Goal: Task Accomplishment & Management: Use online tool/utility

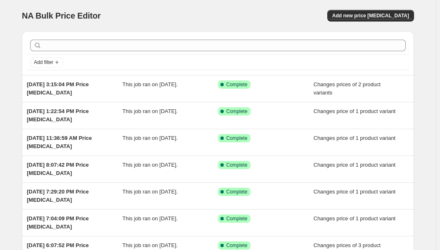
click at [277, 6] on div "NA Bulk Price Editor. This page is ready NA Bulk Price Editor Add new price cha…" at bounding box center [218, 15] width 393 height 31
click at [390, 14] on span "Add new price change job" at bounding box center [371, 15] width 77 height 7
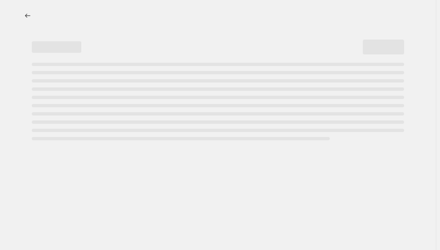
select select "percentage"
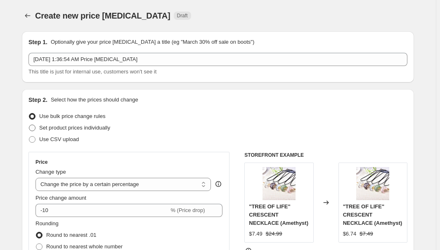
click at [65, 126] on span "Set product prices individually" at bounding box center [74, 128] width 71 height 6
click at [29, 125] on input "Set product prices individually" at bounding box center [29, 125] width 0 height 0
radio input "true"
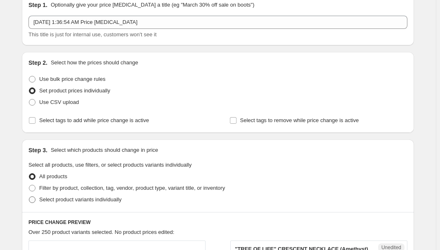
click at [73, 202] on span "Select product variants individually" at bounding box center [80, 200] width 82 height 6
click at [29, 197] on input "Select product variants individually" at bounding box center [29, 197] width 0 height 0
radio input "true"
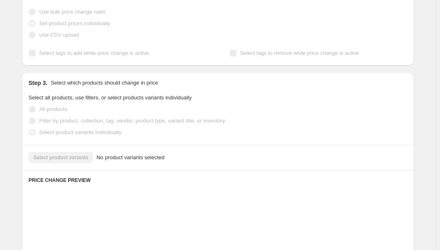
scroll to position [112, 0]
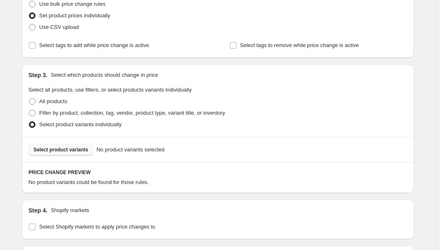
click at [70, 152] on span "Select product variants" at bounding box center [60, 150] width 55 height 7
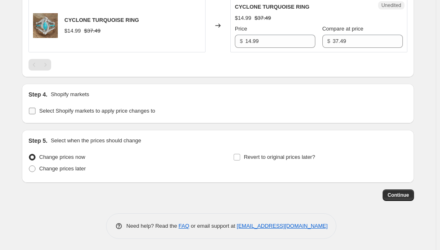
click at [80, 111] on span "Select Shopify markets to apply price changes to" at bounding box center [97, 111] width 116 height 6
click at [36, 111] on input "Select Shopify markets to apply price changes to" at bounding box center [32, 111] width 7 height 7
checkbox input "true"
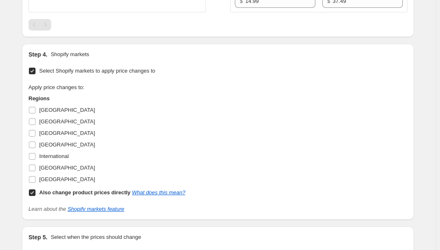
scroll to position [380, 0]
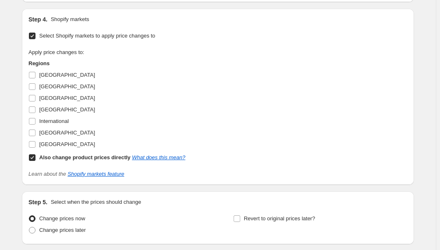
click at [50, 75] on span "[GEOGRAPHIC_DATA]" at bounding box center [67, 75] width 56 height 6
click at [36, 75] on input "[GEOGRAPHIC_DATA]" at bounding box center [32, 75] width 7 height 7
checkbox input "true"
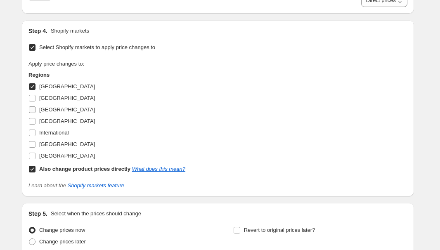
click at [45, 110] on span "[GEOGRAPHIC_DATA]" at bounding box center [67, 110] width 56 height 6
click at [36, 110] on input "[GEOGRAPHIC_DATA]" at bounding box center [32, 110] width 7 height 7
checkbox input "true"
click at [48, 118] on span "[GEOGRAPHIC_DATA]" at bounding box center [67, 121] width 56 height 6
click at [36, 118] on input "[GEOGRAPHIC_DATA]" at bounding box center [32, 121] width 7 height 7
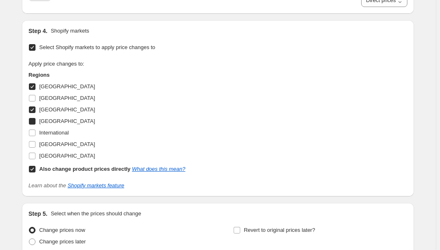
checkbox input "true"
click at [59, 144] on span "[GEOGRAPHIC_DATA]" at bounding box center [67, 144] width 56 height 6
click at [36, 144] on input "[GEOGRAPHIC_DATA]" at bounding box center [32, 144] width 7 height 7
checkbox input "true"
click at [52, 166] on b "Also change product prices directly" at bounding box center [84, 169] width 91 height 6
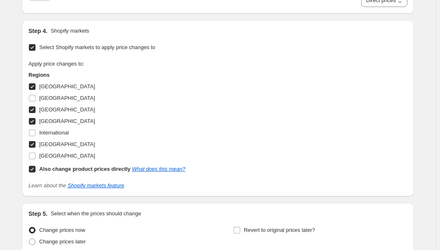
click at [36, 166] on input "Also change product prices directly What does this mean?" at bounding box center [32, 169] width 7 height 7
checkbox input "false"
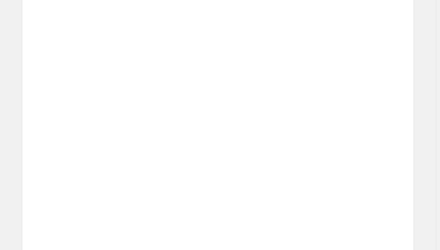
click at [310, 124] on div "Price" at bounding box center [296, 128] width 68 height 8
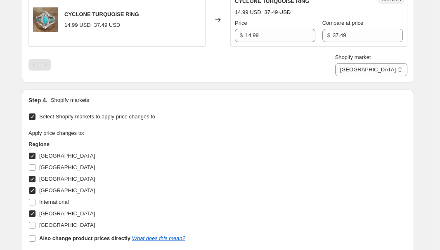
scroll to position [230, 0]
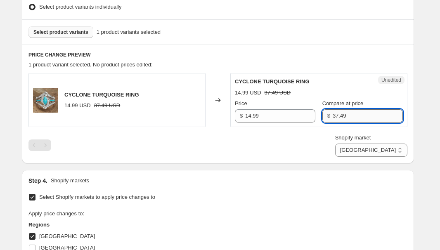
click at [338, 116] on input "37.49" at bounding box center [368, 115] width 70 height 13
click at [385, 144] on select "[GEOGRAPHIC_DATA] [GEOGRAPHIC_DATA] [GEOGRAPHIC_DATA] [GEOGRAPHIC_DATA]" at bounding box center [371, 150] width 72 height 13
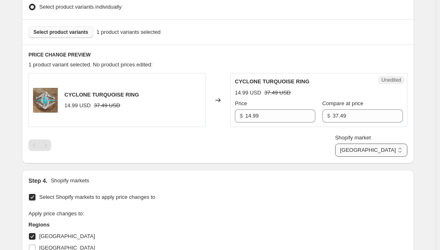
select select "34367439004"
click at [374, 157] on select "[GEOGRAPHIC_DATA] [GEOGRAPHIC_DATA] [GEOGRAPHIC_DATA] [GEOGRAPHIC_DATA]" at bounding box center [371, 150] width 72 height 13
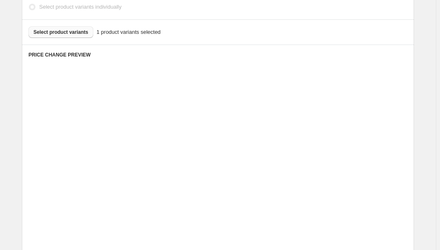
click at [323, 167] on div "Price $ 53.15" at bounding box center [296, 169] width 68 height 23
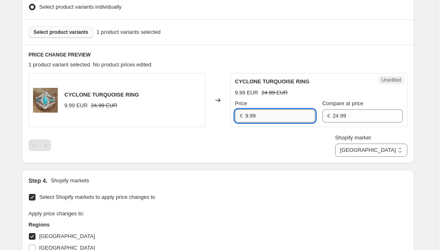
click at [285, 114] on input "9.99" at bounding box center [280, 115] width 70 height 13
type input "14.99"
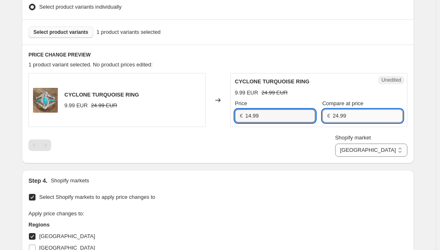
click at [352, 115] on input "24.99" at bounding box center [368, 115] width 70 height 13
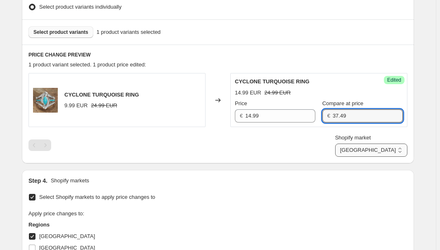
type input "37.49"
drag, startPoint x: 387, startPoint y: 150, endPoint x: 388, endPoint y: 156, distance: 5.4
click at [387, 150] on select "[GEOGRAPHIC_DATA] [GEOGRAPHIC_DATA] [GEOGRAPHIC_DATA] [GEOGRAPHIC_DATA]" at bounding box center [371, 150] width 72 height 13
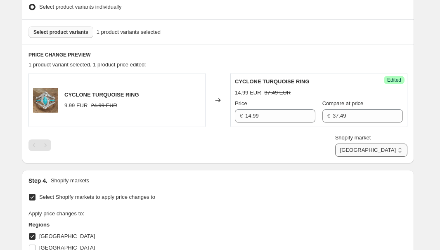
select select "34367406236"
click at [372, 157] on select "[GEOGRAPHIC_DATA] [GEOGRAPHIC_DATA] [GEOGRAPHIC_DATA] [GEOGRAPHIC_DATA]" at bounding box center [371, 150] width 72 height 13
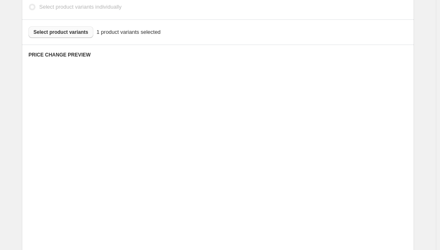
click at [315, 190] on div "Unedited Placeholder 53.15 EUR 59.05 EUR Price € 53.15 Compare at price € 59.05" at bounding box center [319, 217] width 177 height 54
click at [312, 190] on div "Unedited Placeholder 53.15 EUR 59.05 EUR Price € 53.15 Compare at price € 59.05" at bounding box center [319, 217] width 177 height 54
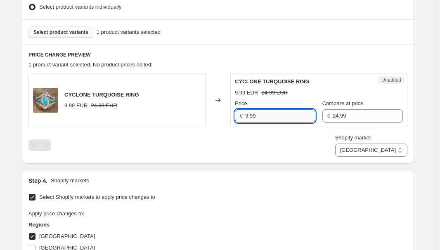
drag, startPoint x: 286, startPoint y: 112, endPoint x: 269, endPoint y: 112, distance: 17.8
click at [286, 112] on input "9.99" at bounding box center [280, 115] width 70 height 13
type input "14.99"
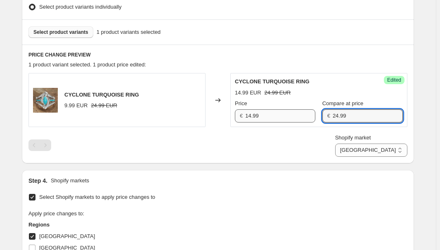
paste input "37.4"
type input "37.49"
click at [393, 152] on select "[GEOGRAPHIC_DATA] [GEOGRAPHIC_DATA] [GEOGRAPHIC_DATA] [GEOGRAPHIC_DATA]" at bounding box center [371, 150] width 72 height 13
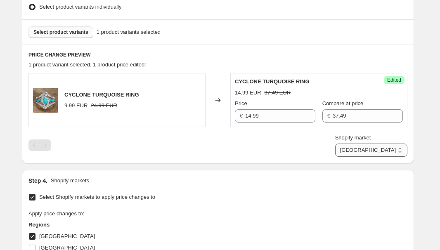
select select "34367209628"
click at [354, 157] on select "[GEOGRAPHIC_DATA] [GEOGRAPHIC_DATA] [GEOGRAPHIC_DATA] [GEOGRAPHIC_DATA]" at bounding box center [371, 150] width 72 height 13
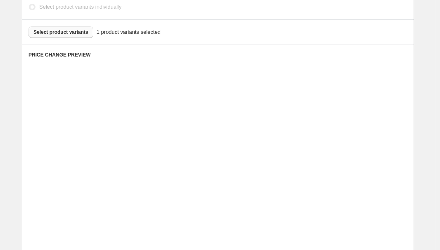
click at [347, 190] on div "Unedited Placeholder 53.15 EUR 59.05 EUR Price € 53.15 Compare at price € 59.05" at bounding box center [319, 217] width 177 height 54
click at [345, 190] on div "Unedited Placeholder 53.15 EUR 59.05 EUR Price € 53.15 Compare at price € 59.05" at bounding box center [319, 217] width 177 height 54
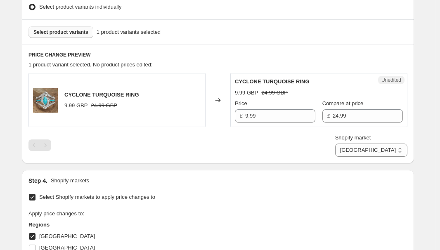
click at [316, 162] on div "Step 1. Optionally give your price change job a title (eg "March 30% off sale o…" at bounding box center [214, 110] width 399 height 630
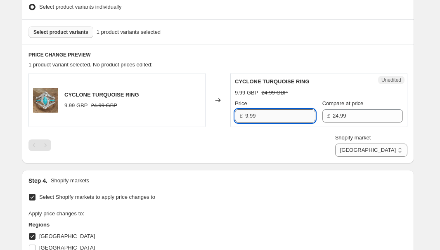
click at [281, 117] on input "9.99" at bounding box center [280, 115] width 70 height 13
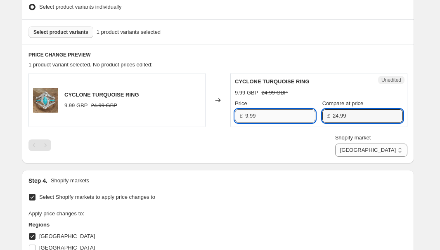
click at [278, 112] on input "9.99" at bounding box center [280, 115] width 70 height 13
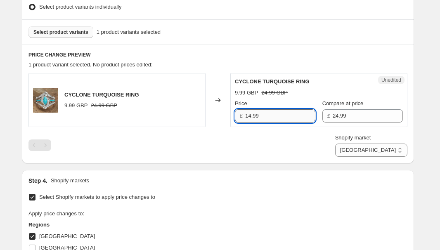
type input "14.99"
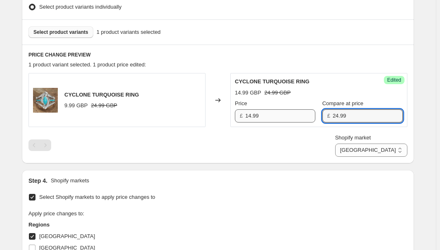
paste input "37.4"
type input "37.49"
click at [331, 180] on div "Step 4. Shopify markets" at bounding box center [218, 181] width 379 height 8
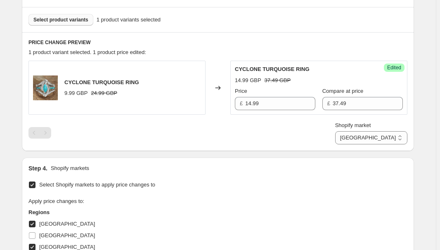
scroll to position [453, 0]
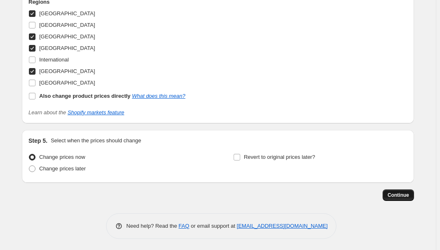
click at [407, 193] on span "Continue" at bounding box center [398, 195] width 21 height 7
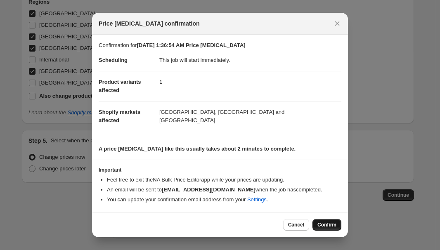
click at [333, 224] on span "Confirm" at bounding box center [327, 225] width 19 height 7
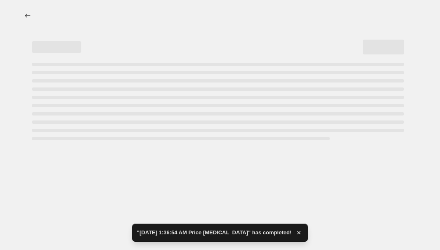
select select "34367209628"
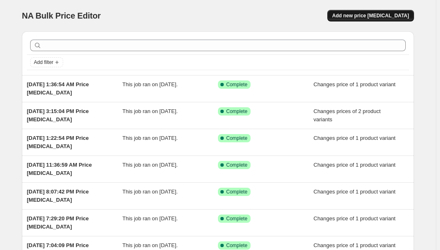
click at [388, 10] on button "Add new price [MEDICAL_DATA]" at bounding box center [371, 16] width 87 height 12
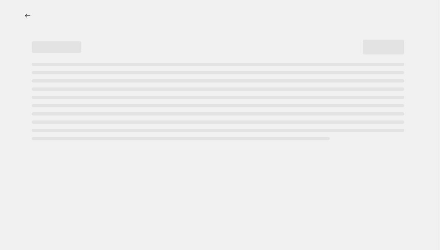
select select "percentage"
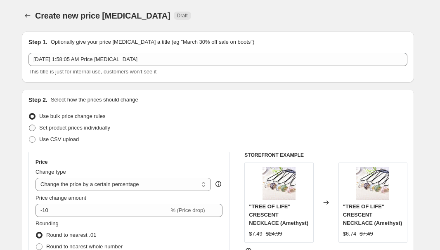
click at [76, 128] on span "Set product prices individually" at bounding box center [74, 128] width 71 height 6
click at [29, 125] on input "Set product prices individually" at bounding box center [29, 125] width 0 height 0
radio input "true"
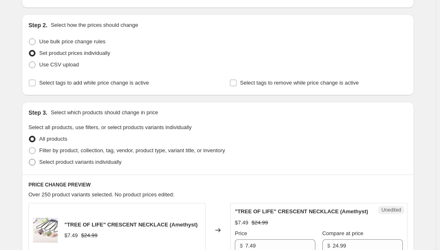
click at [74, 161] on span "Select product variants individually" at bounding box center [80, 162] width 82 height 6
click at [29, 159] on input "Select product variants individually" at bounding box center [29, 159] width 0 height 0
radio input "true"
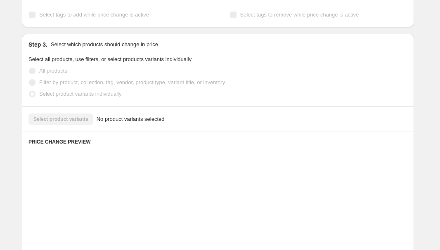
scroll to position [150, 0]
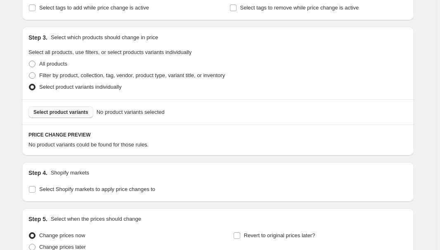
click at [42, 111] on span "Select product variants" at bounding box center [60, 112] width 55 height 7
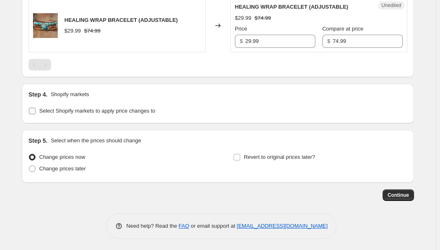
click at [96, 114] on label "Select Shopify markets to apply price changes to" at bounding box center [92, 111] width 127 height 12
click at [36, 114] on input "Select Shopify markets to apply price changes to" at bounding box center [32, 111] width 7 height 7
checkbox input "true"
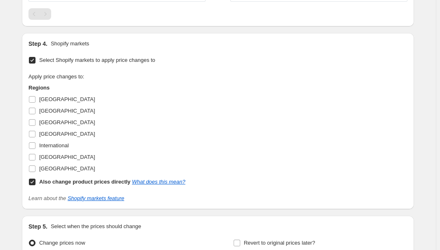
scroll to position [380, 0]
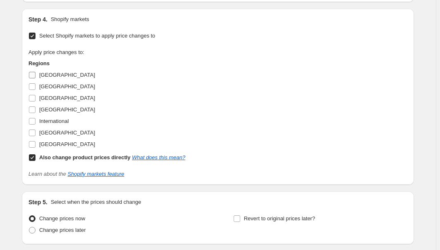
click at [55, 74] on span "[GEOGRAPHIC_DATA]" at bounding box center [67, 75] width 56 height 6
click at [36, 74] on input "[GEOGRAPHIC_DATA]" at bounding box center [32, 75] width 7 height 7
checkbox input "true"
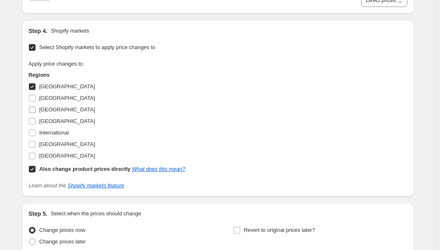
click at [40, 110] on label "[GEOGRAPHIC_DATA]" at bounding box center [62, 110] width 67 height 12
click at [36, 110] on input "[GEOGRAPHIC_DATA]" at bounding box center [32, 110] width 7 height 7
checkbox input "true"
click at [45, 120] on span "[GEOGRAPHIC_DATA]" at bounding box center [67, 121] width 56 height 6
click at [36, 120] on input "[GEOGRAPHIC_DATA]" at bounding box center [32, 121] width 7 height 7
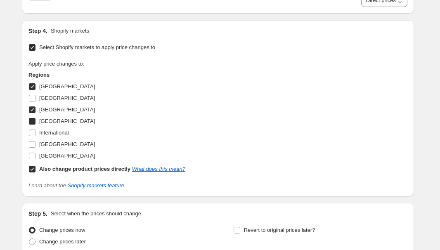
checkbox input "true"
click at [57, 143] on span "[GEOGRAPHIC_DATA]" at bounding box center [67, 144] width 56 height 6
click at [36, 143] on input "[GEOGRAPHIC_DATA]" at bounding box center [32, 144] width 7 height 7
checkbox input "true"
click at [57, 166] on b "Also change product prices directly" at bounding box center [84, 169] width 91 height 6
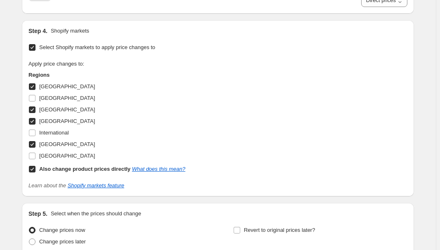
click at [36, 166] on input "Also change product prices directly What does this mean?" at bounding box center [32, 169] width 7 height 7
checkbox input "false"
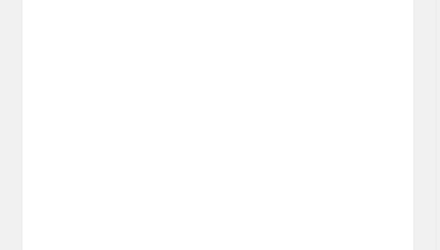
click at [252, 134] on img at bounding box center [245, 124] width 21 height 25
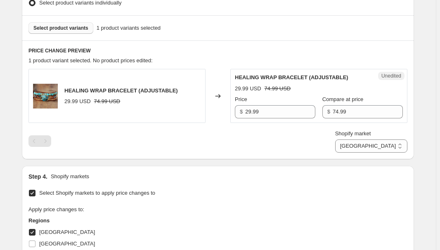
scroll to position [230, 0]
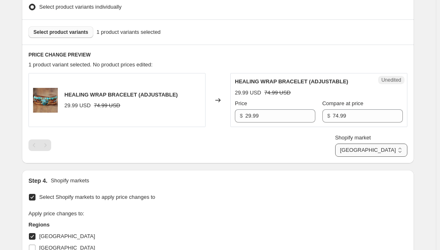
click at [398, 147] on select "[GEOGRAPHIC_DATA] [GEOGRAPHIC_DATA] [GEOGRAPHIC_DATA] [GEOGRAPHIC_DATA]" at bounding box center [371, 150] width 72 height 13
click at [374, 157] on select "[GEOGRAPHIC_DATA] [GEOGRAPHIC_DATA] [GEOGRAPHIC_DATA] [GEOGRAPHIC_DATA]" at bounding box center [371, 150] width 72 height 13
click at [291, 147] on div "Shopify market Australia France Germany United Kingdom France" at bounding box center [218, 145] width 379 height 23
click at [384, 144] on select "[GEOGRAPHIC_DATA] [GEOGRAPHIC_DATA] [GEOGRAPHIC_DATA] [GEOGRAPHIC_DATA]" at bounding box center [371, 150] width 72 height 13
click at [372, 157] on select "[GEOGRAPHIC_DATA] [GEOGRAPHIC_DATA] [GEOGRAPHIC_DATA] [GEOGRAPHIC_DATA]" at bounding box center [371, 150] width 72 height 13
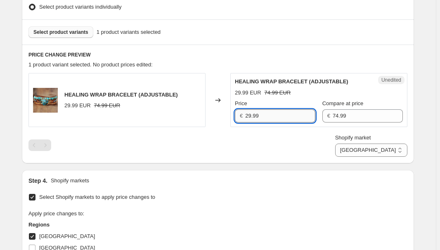
click at [288, 119] on input "29.99" at bounding box center [280, 115] width 70 height 13
click at [392, 152] on select "[GEOGRAPHIC_DATA] [GEOGRAPHIC_DATA] [GEOGRAPHIC_DATA] [GEOGRAPHIC_DATA]" at bounding box center [371, 150] width 72 height 13
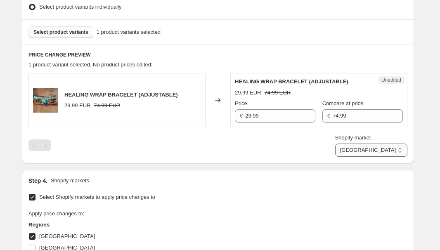
select select "34367209628"
click at [354, 157] on select "[GEOGRAPHIC_DATA] [GEOGRAPHIC_DATA] [GEOGRAPHIC_DATA] [GEOGRAPHIC_DATA]" at bounding box center [371, 150] width 72 height 13
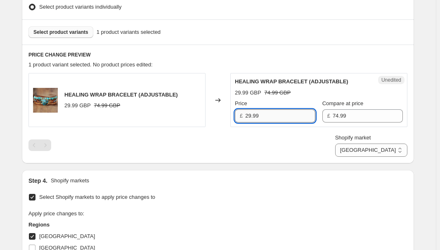
click at [290, 115] on input "29.99" at bounding box center [280, 115] width 70 height 13
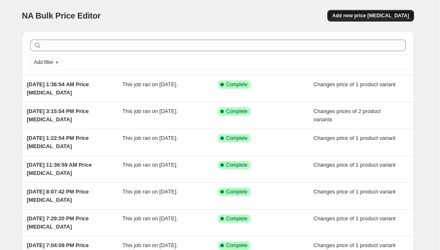
click at [369, 14] on span "Add new price [MEDICAL_DATA]" at bounding box center [371, 15] width 77 height 7
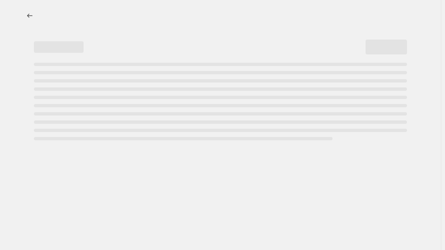
select select "percentage"
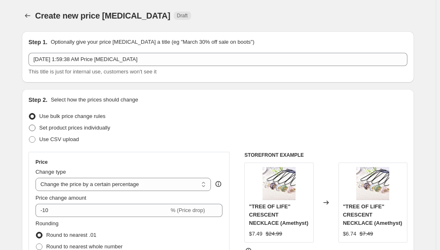
click at [61, 128] on span "Set product prices individually" at bounding box center [74, 128] width 71 height 6
click at [29, 125] on input "Set product prices individually" at bounding box center [29, 125] width 0 height 0
radio input "true"
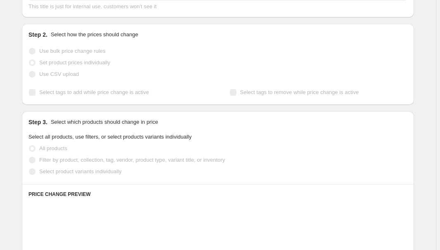
scroll to position [75, 0]
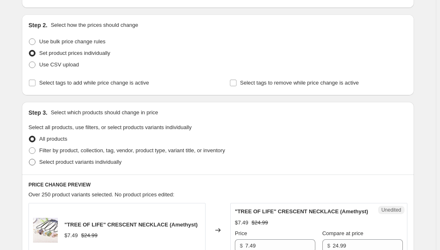
click at [64, 164] on span "Select product variants individually" at bounding box center [80, 162] width 82 height 6
click at [29, 159] on input "Select product variants individually" at bounding box center [29, 159] width 0 height 0
radio input "true"
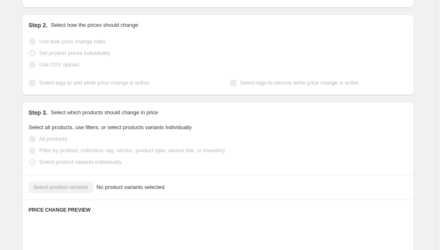
scroll to position [150, 0]
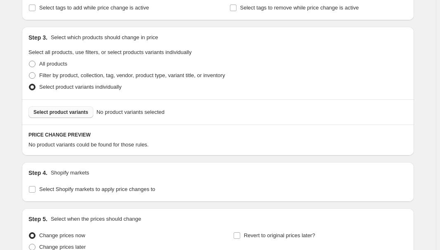
click at [69, 112] on span "Select product variants" at bounding box center [60, 112] width 55 height 7
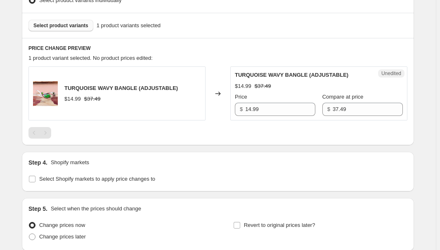
scroll to position [263, 0]
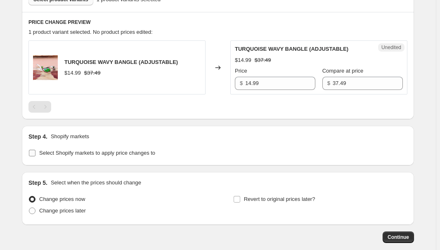
click at [65, 155] on span "Select Shopify markets to apply price changes to" at bounding box center [97, 153] width 116 height 6
click at [36, 155] on input "Select Shopify markets to apply price changes to" at bounding box center [32, 153] width 7 height 7
checkbox input "true"
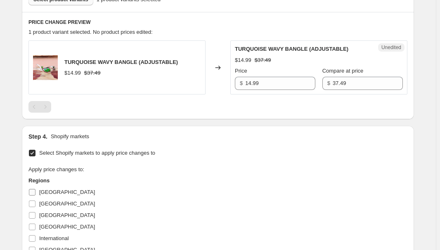
click at [45, 189] on span "[GEOGRAPHIC_DATA]" at bounding box center [67, 192] width 56 height 6
click at [36, 189] on input "[GEOGRAPHIC_DATA]" at bounding box center [32, 192] width 7 height 7
checkbox input "true"
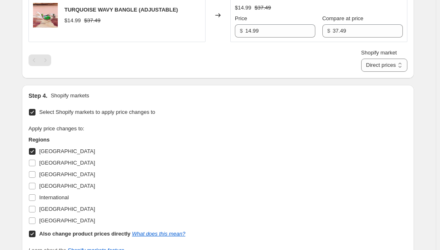
scroll to position [338, 0]
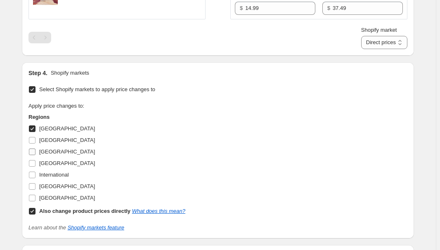
click at [49, 154] on span "[GEOGRAPHIC_DATA]" at bounding box center [67, 152] width 56 height 6
click at [36, 154] on input "[GEOGRAPHIC_DATA]" at bounding box center [32, 152] width 7 height 7
checkbox input "true"
click at [50, 165] on span "[GEOGRAPHIC_DATA]" at bounding box center [67, 163] width 56 height 6
click at [36, 165] on input "[GEOGRAPHIC_DATA]" at bounding box center [32, 163] width 7 height 7
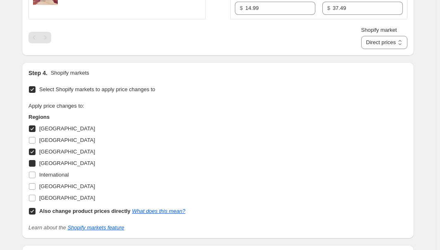
checkbox input "true"
click at [57, 185] on span "[GEOGRAPHIC_DATA]" at bounding box center [67, 186] width 56 height 6
click at [36, 185] on input "[GEOGRAPHIC_DATA]" at bounding box center [32, 186] width 7 height 7
checkbox input "true"
click at [62, 215] on label "Also change product prices directly What does this mean?" at bounding box center [107, 212] width 157 height 12
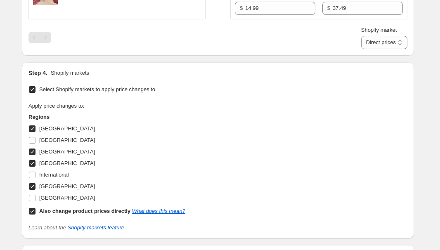
click at [36, 215] on input "Also change product prices directly What does this mean?" at bounding box center [32, 211] width 7 height 7
checkbox input "false"
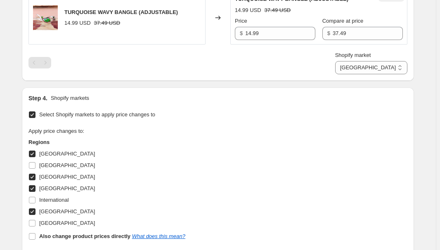
scroll to position [300, 0]
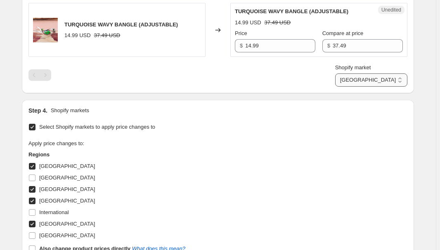
click at [391, 79] on select "[GEOGRAPHIC_DATA] [GEOGRAPHIC_DATA] [GEOGRAPHIC_DATA] [GEOGRAPHIC_DATA]" at bounding box center [371, 80] width 72 height 13
select select "34367439004"
click at [374, 87] on select "[GEOGRAPHIC_DATA] [GEOGRAPHIC_DATA] [GEOGRAPHIC_DATA] [GEOGRAPHIC_DATA]" at bounding box center [371, 80] width 72 height 13
click at [276, 45] on input "9.99" at bounding box center [280, 45] width 70 height 13
type input "14.99"
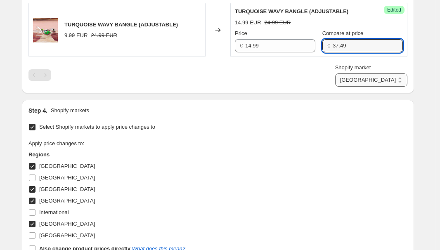
type input "37.49"
drag, startPoint x: 390, startPoint y: 79, endPoint x: 390, endPoint y: 85, distance: 5.8
click at [390, 79] on select "[GEOGRAPHIC_DATA] [GEOGRAPHIC_DATA] [GEOGRAPHIC_DATA] [GEOGRAPHIC_DATA]" at bounding box center [371, 80] width 72 height 13
select select "34367406236"
click at [372, 87] on select "[GEOGRAPHIC_DATA] [GEOGRAPHIC_DATA] [GEOGRAPHIC_DATA] [GEOGRAPHIC_DATA]" at bounding box center [371, 80] width 72 height 13
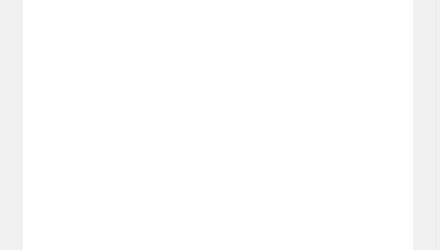
click at [314, 113] on div "Unedited Placeholder 53.15 EUR 59.05 EUR Price € 53.15 Compare at price € 59.05" at bounding box center [319, 88] width 177 height 54
click at [312, 93] on div "Price" at bounding box center [296, 92] width 68 height 8
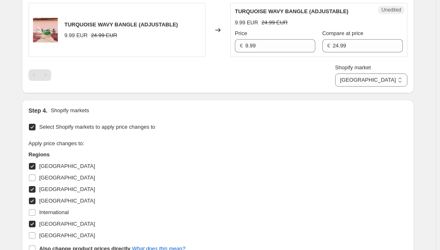
click at [297, 100] on div "Step 4. Shopify markets Select Shopify markets to apply price changes to Apply …" at bounding box center [218, 188] width 393 height 176
click at [284, 47] on input "9.99" at bounding box center [280, 45] width 70 height 13
type input "14.99"
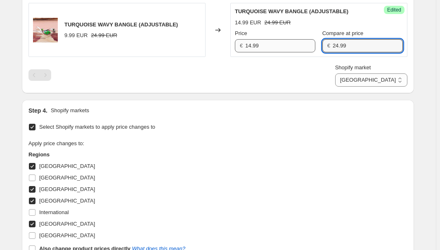
paste input "37.4"
type input "37.49"
click at [327, 121] on div "Select Shopify markets to apply price changes to Apply price changes to: Region…" at bounding box center [218, 195] width 379 height 148
click at [393, 84] on select "[GEOGRAPHIC_DATA] [GEOGRAPHIC_DATA] [GEOGRAPHIC_DATA] [GEOGRAPHIC_DATA]" at bounding box center [371, 80] width 72 height 13
select select "34367209628"
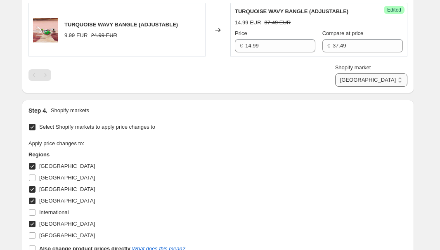
click at [354, 87] on select "[GEOGRAPHIC_DATA] [GEOGRAPHIC_DATA] [GEOGRAPHIC_DATA] [GEOGRAPHIC_DATA]" at bounding box center [371, 80] width 72 height 13
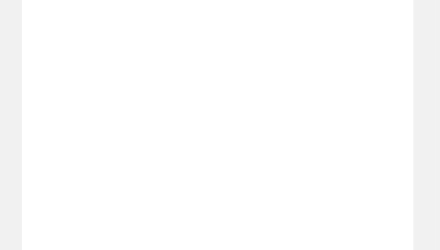
click at [369, 127] on div "Placeholder" at bounding box center [316, 128] width 108 height 8
click at [369, 128] on div "Placeholder" at bounding box center [316, 128] width 108 height 8
drag, startPoint x: 359, startPoint y: 126, endPoint x: 356, endPoint y: 124, distance: 4.3
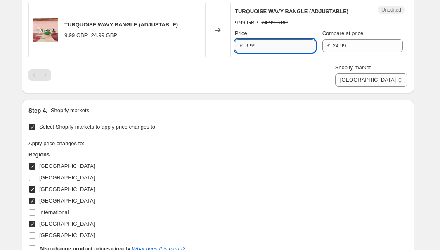
click at [273, 43] on input "9.99" at bounding box center [280, 45] width 70 height 13
type input "14.99"
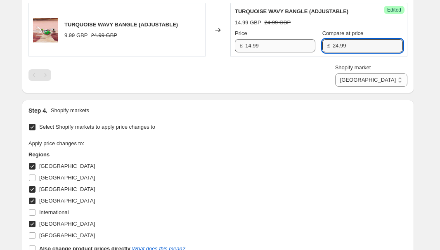
paste input "37.4"
type input "37.49"
click at [312, 125] on div "Select Shopify markets to apply price changes to Apply price changes to: Region…" at bounding box center [218, 195] width 379 height 148
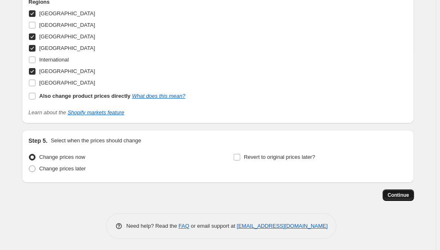
click at [397, 195] on span "Continue" at bounding box center [398, 195] width 21 height 7
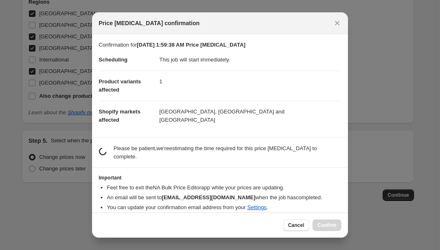
click at [327, 222] on div "Cancel Confirm" at bounding box center [312, 226] width 58 height 12
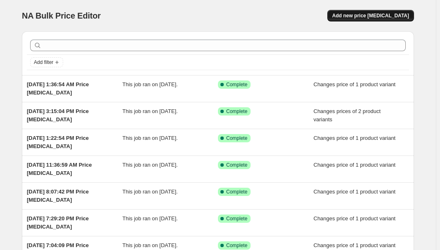
click at [375, 16] on span "Add new price [MEDICAL_DATA]" at bounding box center [371, 15] width 77 height 7
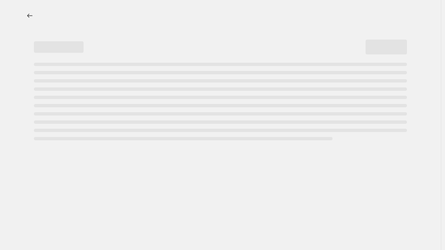
select select "percentage"
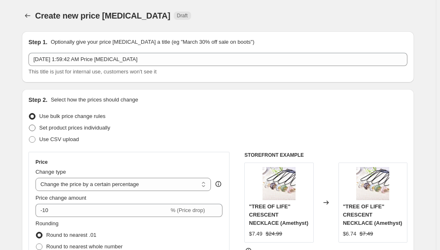
click at [67, 126] on span "Set product prices individually" at bounding box center [74, 128] width 71 height 6
click at [29, 125] on input "Set product prices individually" at bounding box center [29, 125] width 0 height 0
radio input "true"
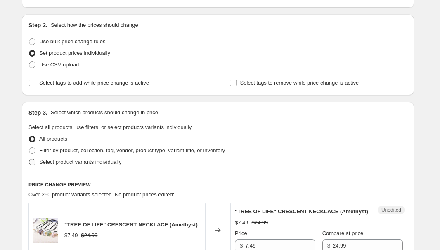
click at [71, 166] on label "Select product variants individually" at bounding box center [75, 163] width 93 height 12
click at [29, 159] on input "Select product variants individually" at bounding box center [29, 159] width 0 height 0
radio input "true"
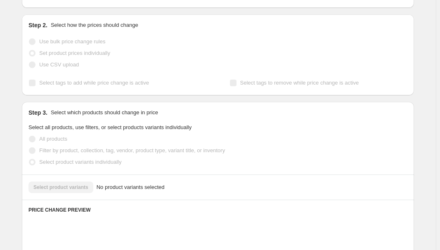
scroll to position [188, 0]
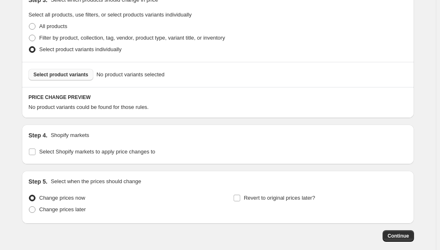
click at [75, 79] on button "Select product variants" at bounding box center [61, 75] width 65 height 12
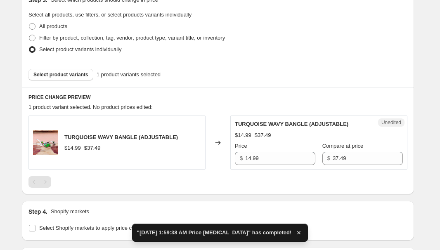
scroll to position [0, 0]
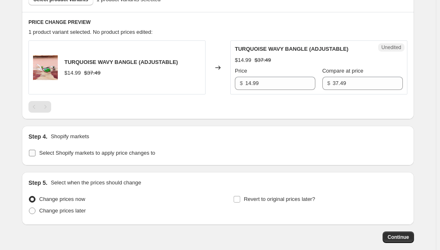
click at [79, 153] on span "Select Shopify markets to apply price changes to" at bounding box center [97, 153] width 116 height 6
click at [36, 153] on input "Select Shopify markets to apply price changes to" at bounding box center [32, 153] width 7 height 7
checkbox input "true"
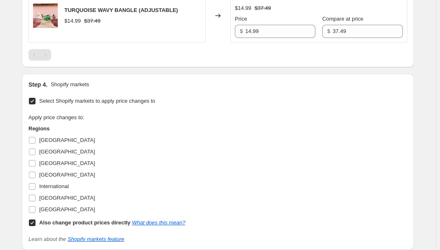
scroll to position [376, 0]
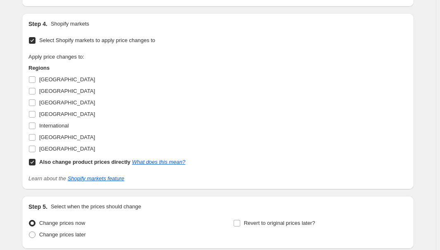
click at [46, 76] on span "[GEOGRAPHIC_DATA]" at bounding box center [67, 79] width 56 height 6
click at [36, 76] on input "[GEOGRAPHIC_DATA]" at bounding box center [32, 79] width 7 height 7
checkbox input "true"
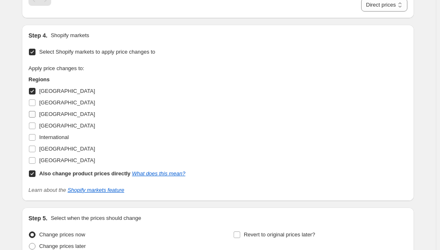
click at [44, 110] on span "[GEOGRAPHIC_DATA]" at bounding box center [67, 114] width 56 height 8
click at [36, 111] on input "[GEOGRAPHIC_DATA]" at bounding box center [32, 114] width 7 height 7
checkbox input "true"
click at [45, 124] on span "[GEOGRAPHIC_DATA]" at bounding box center [67, 126] width 56 height 6
click at [36, 124] on input "[GEOGRAPHIC_DATA]" at bounding box center [32, 126] width 7 height 7
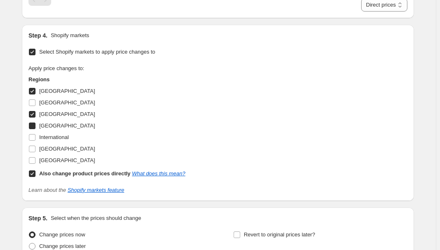
checkbox input "true"
click at [54, 148] on span "[GEOGRAPHIC_DATA]" at bounding box center [67, 149] width 56 height 6
click at [36, 148] on input "[GEOGRAPHIC_DATA]" at bounding box center [32, 149] width 7 height 7
checkbox input "true"
click at [55, 174] on b "Also change product prices directly" at bounding box center [84, 174] width 91 height 6
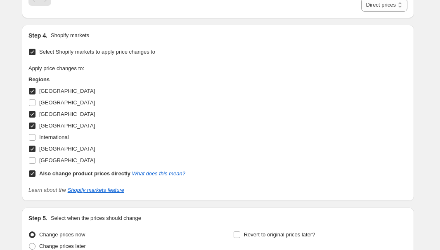
click at [36, 174] on input "Also change product prices directly What does this mean?" at bounding box center [32, 174] width 7 height 7
checkbox input "false"
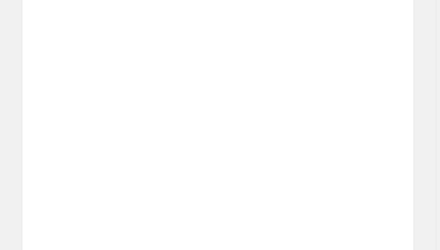
click at [266, 133] on div "Unedited Placeholder $53.15 $59.05 Price $ 53.15 Compare at price $ 59.05" at bounding box center [319, 129] width 177 height 54
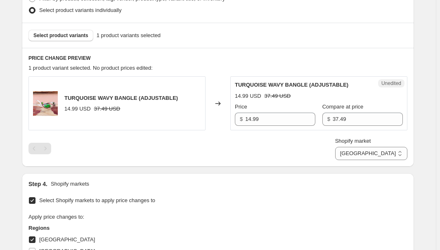
scroll to position [225, 0]
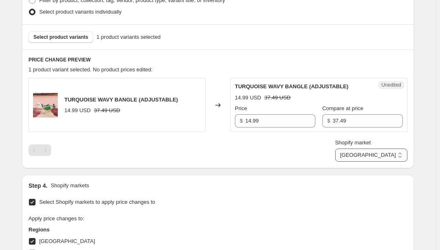
click at [400, 155] on select "[GEOGRAPHIC_DATA] [GEOGRAPHIC_DATA] [GEOGRAPHIC_DATA] [GEOGRAPHIC_DATA]" at bounding box center [371, 155] width 72 height 13
select select "34367209628"
click at [354, 162] on select "[GEOGRAPHIC_DATA] [GEOGRAPHIC_DATA] [GEOGRAPHIC_DATA] [GEOGRAPHIC_DATA]" at bounding box center [371, 155] width 72 height 13
click at [309, 140] on div "Shopify market Australia France Germany United Kingdom United Kingdom" at bounding box center [218, 150] width 379 height 23
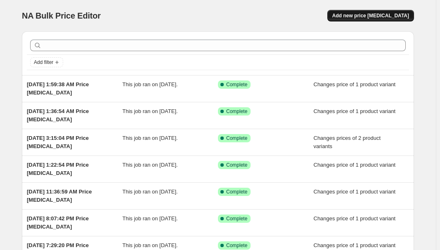
click at [367, 14] on span "Add new price [MEDICAL_DATA]" at bounding box center [371, 15] width 77 height 7
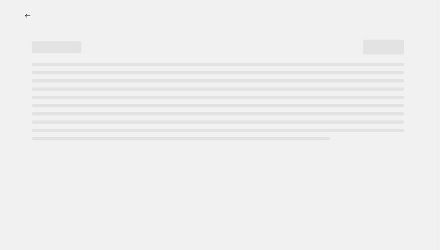
select select "percentage"
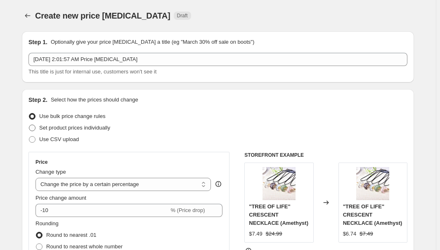
click at [90, 126] on span "Set product prices individually" at bounding box center [74, 128] width 71 height 6
click at [29, 125] on input "Set product prices individually" at bounding box center [29, 125] width 0 height 0
radio input "true"
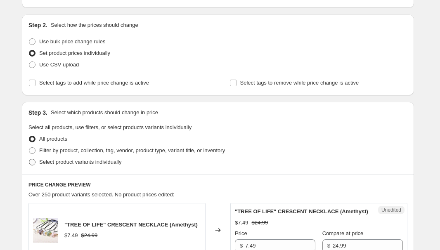
click at [62, 159] on span "Select product variants individually" at bounding box center [80, 162] width 82 height 6
click at [29, 159] on input "Select product variants individually" at bounding box center [29, 159] width 0 height 0
radio input "true"
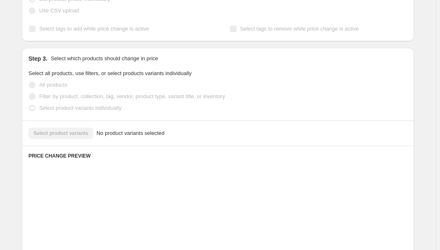
scroll to position [150, 0]
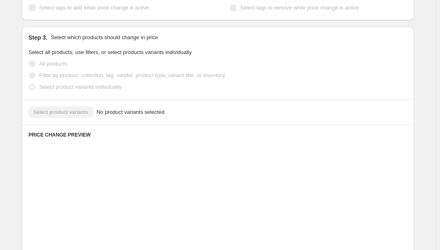
click at [62, 107] on div "Select product variants No product variants selected" at bounding box center [218, 113] width 379 height 12
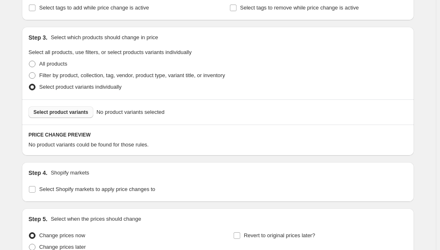
click at [63, 110] on span "Select product variants" at bounding box center [60, 112] width 55 height 7
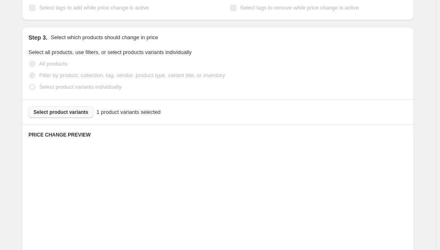
scroll to position [300, 0]
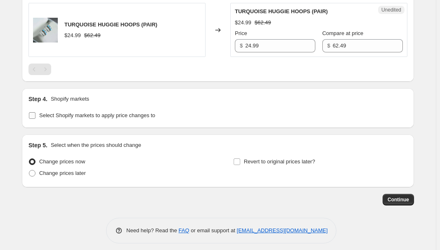
click at [74, 115] on span "Select Shopify markets to apply price changes to" at bounding box center [97, 115] width 116 height 6
click at [36, 115] on input "Select Shopify markets to apply price changes to" at bounding box center [32, 115] width 7 height 7
checkbox input "true"
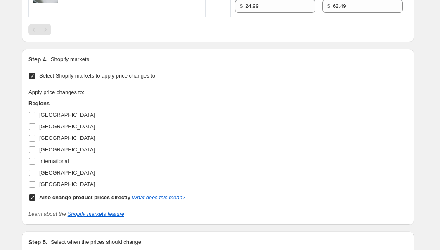
scroll to position [376, 0]
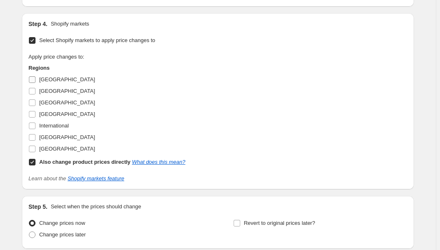
click at [52, 79] on span "[GEOGRAPHIC_DATA]" at bounding box center [67, 79] width 56 height 6
click at [36, 79] on input "[GEOGRAPHIC_DATA]" at bounding box center [32, 79] width 7 height 7
checkbox input "true"
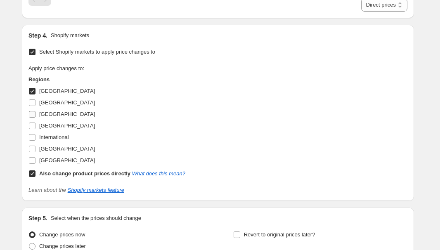
click at [43, 113] on span "[GEOGRAPHIC_DATA]" at bounding box center [67, 114] width 56 height 6
click at [36, 113] on input "[GEOGRAPHIC_DATA]" at bounding box center [32, 114] width 7 height 7
checkbox input "true"
click at [47, 125] on span "[GEOGRAPHIC_DATA]" at bounding box center [67, 126] width 56 height 6
click at [36, 125] on input "[GEOGRAPHIC_DATA]" at bounding box center [32, 126] width 7 height 7
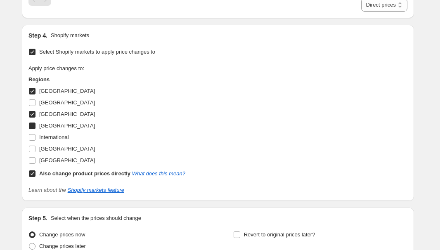
checkbox input "true"
click at [56, 148] on span "[GEOGRAPHIC_DATA]" at bounding box center [67, 149] width 56 height 6
click at [36, 148] on input "[GEOGRAPHIC_DATA]" at bounding box center [32, 149] width 7 height 7
checkbox input "true"
click at [54, 174] on b "Also change product prices directly" at bounding box center [84, 174] width 91 height 6
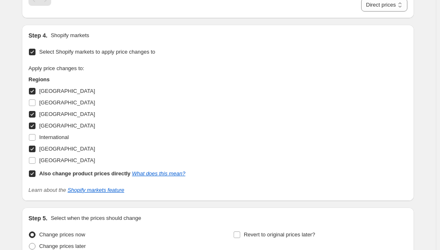
click at [36, 174] on input "Also change product prices directly What does this mean?" at bounding box center [32, 174] width 7 height 7
checkbox input "false"
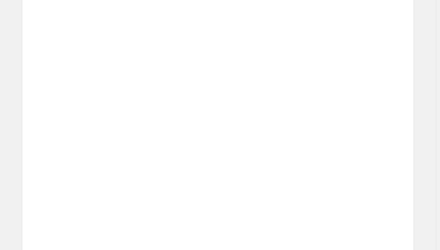
click at [227, 136] on div "Changed to" at bounding box center [218, 129] width 25 height 54
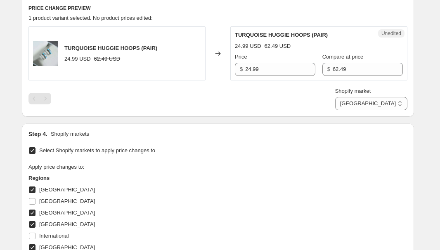
scroll to position [263, 0]
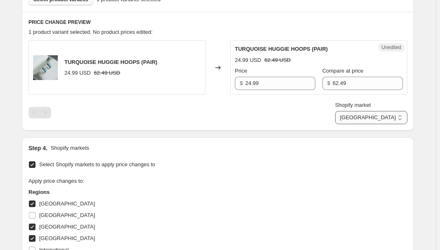
click at [384, 114] on select "[GEOGRAPHIC_DATA] [GEOGRAPHIC_DATA] [GEOGRAPHIC_DATA] [GEOGRAPHIC_DATA]" at bounding box center [371, 117] width 72 height 13
click at [374, 124] on select "[GEOGRAPHIC_DATA] [GEOGRAPHIC_DATA] [GEOGRAPHIC_DATA] [GEOGRAPHIC_DATA]" at bounding box center [371, 117] width 72 height 13
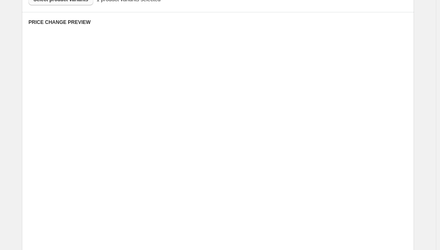
click at [335, 143] on div "Price $ 53.15 Compare at price $ 59.05" at bounding box center [332, 136] width 141 height 23
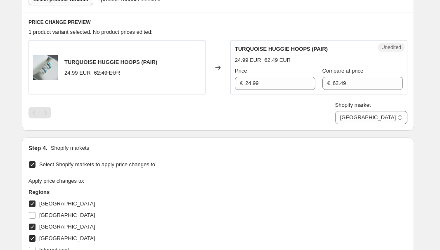
click at [322, 145] on div "Step 4. Shopify markets" at bounding box center [218, 148] width 379 height 8
click at [405, 115] on select "[GEOGRAPHIC_DATA] [GEOGRAPHIC_DATA] [GEOGRAPHIC_DATA] [GEOGRAPHIC_DATA]" at bounding box center [371, 117] width 72 height 13
click at [372, 124] on select "[GEOGRAPHIC_DATA] [GEOGRAPHIC_DATA] [GEOGRAPHIC_DATA] [GEOGRAPHIC_DATA]" at bounding box center [371, 117] width 72 height 13
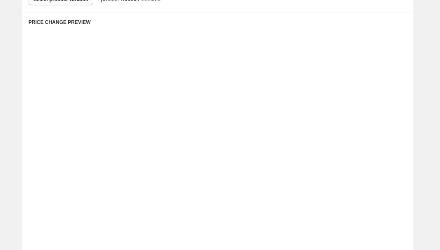
click at [330, 148] on div "Unedited Placeholder 53.15 EUR 59.05 EUR Price € 53.15 Compare at price € 59.05" at bounding box center [319, 126] width 177 height 54
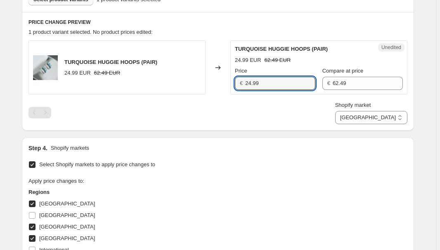
click at [275, 88] on input "24.99" at bounding box center [280, 83] width 70 height 13
click at [371, 104] on span "Shopify market" at bounding box center [353, 105] width 36 height 6
click at [397, 111] on select "[GEOGRAPHIC_DATA] [GEOGRAPHIC_DATA] [GEOGRAPHIC_DATA] [GEOGRAPHIC_DATA]" at bounding box center [371, 117] width 72 height 13
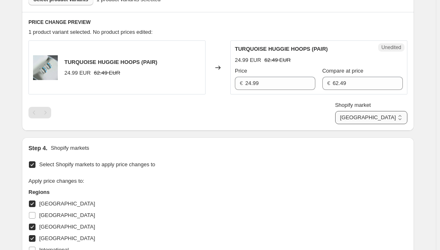
click at [396, 117] on select "[GEOGRAPHIC_DATA] [GEOGRAPHIC_DATA] [GEOGRAPHIC_DATA] [GEOGRAPHIC_DATA]" at bounding box center [371, 117] width 72 height 13
select select "34367209628"
click at [354, 124] on select "[GEOGRAPHIC_DATA] [GEOGRAPHIC_DATA] [GEOGRAPHIC_DATA] [GEOGRAPHIC_DATA]" at bounding box center [371, 117] width 72 height 13
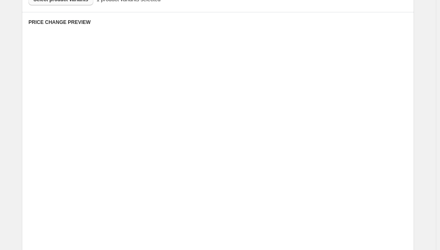
click at [339, 164] on div "Placeholder" at bounding box center [316, 166] width 108 height 8
click at [336, 164] on div "Placeholder" at bounding box center [316, 166] width 108 height 8
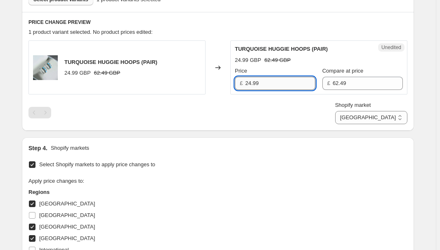
drag, startPoint x: 298, startPoint y: 87, endPoint x: 300, endPoint y: 82, distance: 4.8
click at [297, 86] on input "24.99" at bounding box center [280, 83] width 70 height 13
click at [365, 83] on input "62.49" at bounding box center [368, 83] width 70 height 13
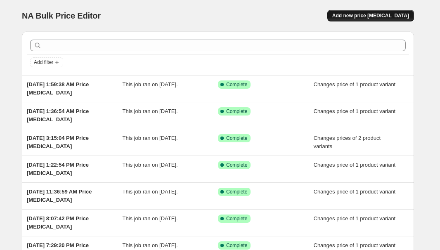
click at [388, 15] on span "Add new price [MEDICAL_DATA]" at bounding box center [371, 15] width 77 height 7
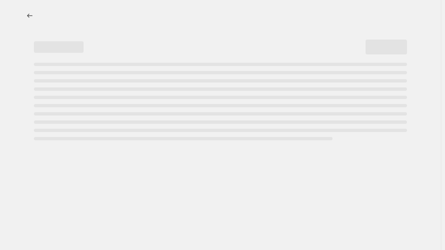
select select "percentage"
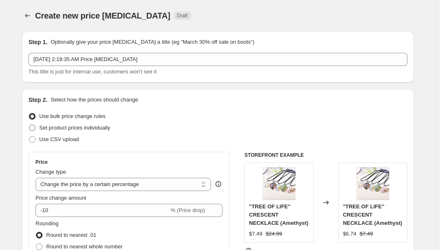
click at [54, 125] on span "Set product prices individually" at bounding box center [74, 128] width 71 height 6
click at [73, 126] on span "Set product prices individually" at bounding box center [74, 128] width 71 height 6
click at [29, 125] on input "Set product prices individually" at bounding box center [29, 125] width 0 height 0
radio input "true"
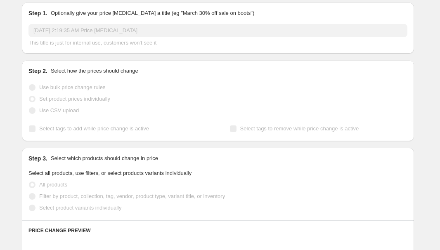
scroll to position [112, 0]
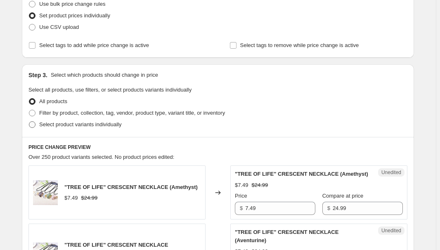
click at [76, 128] on span "Select product variants individually" at bounding box center [80, 125] width 82 height 8
click at [29, 122] on input "Select product variants individually" at bounding box center [29, 121] width 0 height 0
radio input "true"
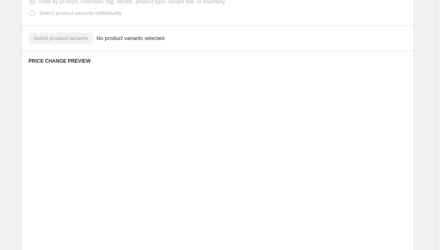
scroll to position [225, 0]
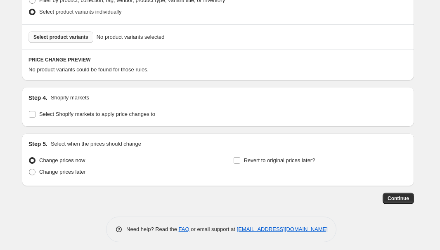
click at [70, 31] on button "Select product variants" at bounding box center [61, 37] width 65 height 12
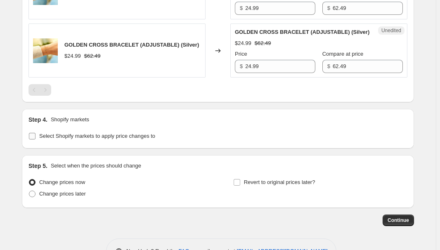
click at [79, 139] on span "Select Shopify markets to apply price changes to" at bounding box center [97, 136] width 116 height 6
click at [36, 140] on input "Select Shopify markets to apply price changes to" at bounding box center [32, 136] width 7 height 7
checkbox input "true"
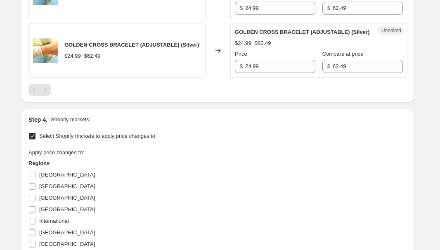
scroll to position [413, 0]
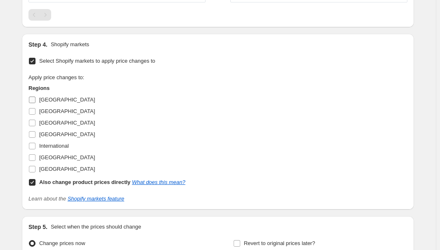
click at [55, 103] on span "[GEOGRAPHIC_DATA]" at bounding box center [67, 100] width 56 height 6
click at [36, 103] on input "[GEOGRAPHIC_DATA]" at bounding box center [32, 100] width 7 height 7
checkbox input "true"
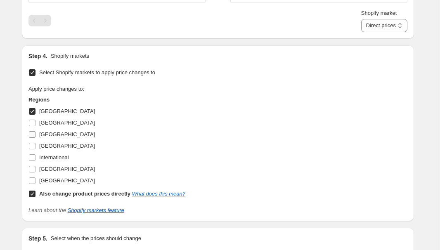
click at [49, 138] on span "[GEOGRAPHIC_DATA]" at bounding box center [67, 134] width 56 height 6
click at [36, 138] on input "[GEOGRAPHIC_DATA]" at bounding box center [32, 134] width 7 height 7
checkbox input "true"
click at [52, 149] on span "[GEOGRAPHIC_DATA]" at bounding box center [67, 146] width 56 height 6
click at [36, 150] on input "[GEOGRAPHIC_DATA]" at bounding box center [32, 146] width 7 height 7
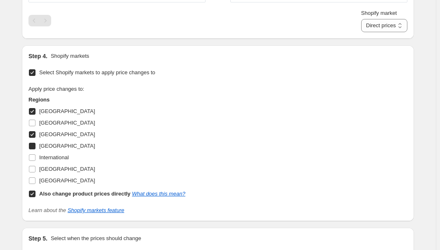
checkbox input "true"
click at [57, 172] on span "[GEOGRAPHIC_DATA]" at bounding box center [67, 169] width 56 height 6
click at [36, 173] on input "[GEOGRAPHIC_DATA]" at bounding box center [32, 169] width 7 height 7
checkbox input "true"
click at [55, 197] on b "Also change product prices directly" at bounding box center [84, 194] width 91 height 6
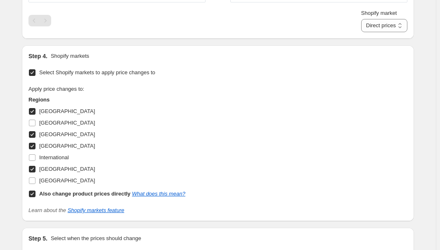
click at [36, 197] on input "Also change product prices directly What does this mean?" at bounding box center [32, 194] width 7 height 7
checkbox input "false"
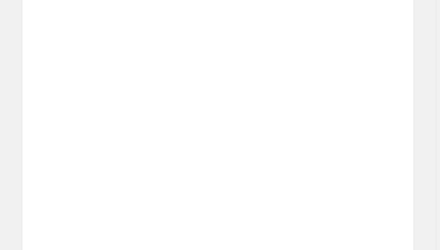
click at [270, 162] on span "$" at bounding box center [268, 165] width 3 height 6
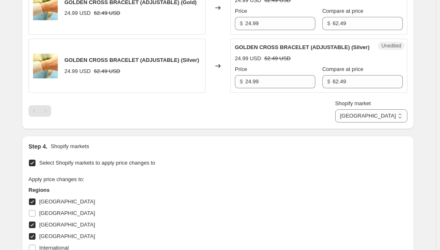
scroll to position [263, 0]
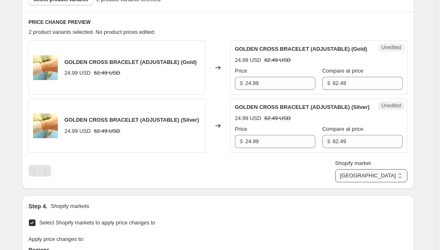
click at [388, 183] on select "[GEOGRAPHIC_DATA] [GEOGRAPHIC_DATA] [GEOGRAPHIC_DATA] [GEOGRAPHIC_DATA]" at bounding box center [371, 175] width 72 height 13
click at [374, 183] on select "[GEOGRAPHIC_DATA] [GEOGRAPHIC_DATA] [GEOGRAPHIC_DATA] [GEOGRAPHIC_DATA]" at bounding box center [371, 175] width 72 height 13
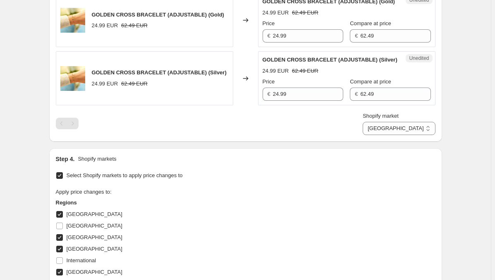
scroll to position [297, 0]
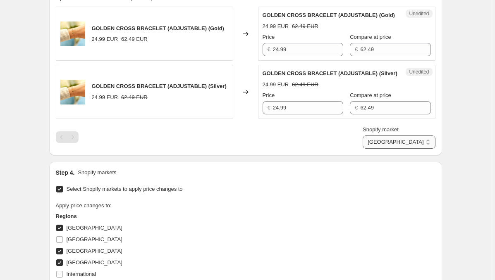
click at [421, 149] on select "[GEOGRAPHIC_DATA] [GEOGRAPHIC_DATA] [GEOGRAPHIC_DATA] [GEOGRAPHIC_DATA]" at bounding box center [398, 142] width 72 height 13
click at [399, 149] on select "[GEOGRAPHIC_DATA] [GEOGRAPHIC_DATA] [GEOGRAPHIC_DATA] [GEOGRAPHIC_DATA]" at bounding box center [398, 142] width 72 height 13
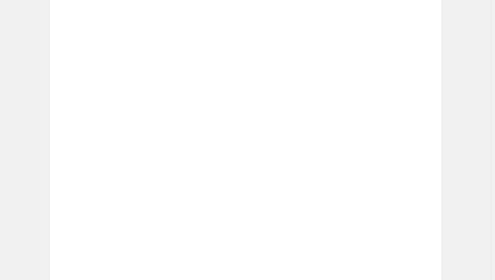
click at [300, 188] on span "Placeholder" at bounding box center [304, 190] width 31 height 6
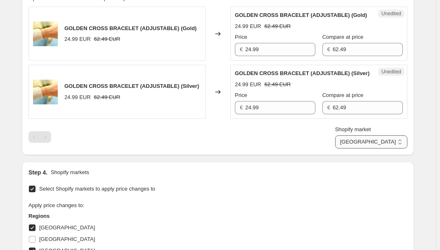
click at [392, 149] on select "[GEOGRAPHIC_DATA] [GEOGRAPHIC_DATA] [GEOGRAPHIC_DATA] [GEOGRAPHIC_DATA]" at bounding box center [371, 142] width 72 height 13
select select "34367209628"
click at [354, 149] on select "[GEOGRAPHIC_DATA] [GEOGRAPHIC_DATA] [GEOGRAPHIC_DATA] [GEOGRAPHIC_DATA]" at bounding box center [371, 142] width 72 height 13
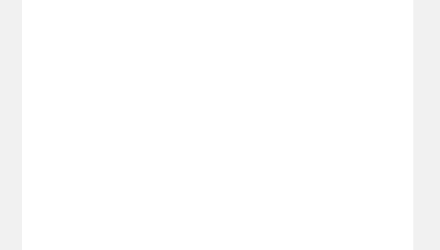
click at [319, 194] on div "Placeholder 53.15 EUR 59.05 EUR Price € 53.15 Compare at price € 59.05" at bounding box center [332, 208] width 141 height 45
